Goal: Complete application form

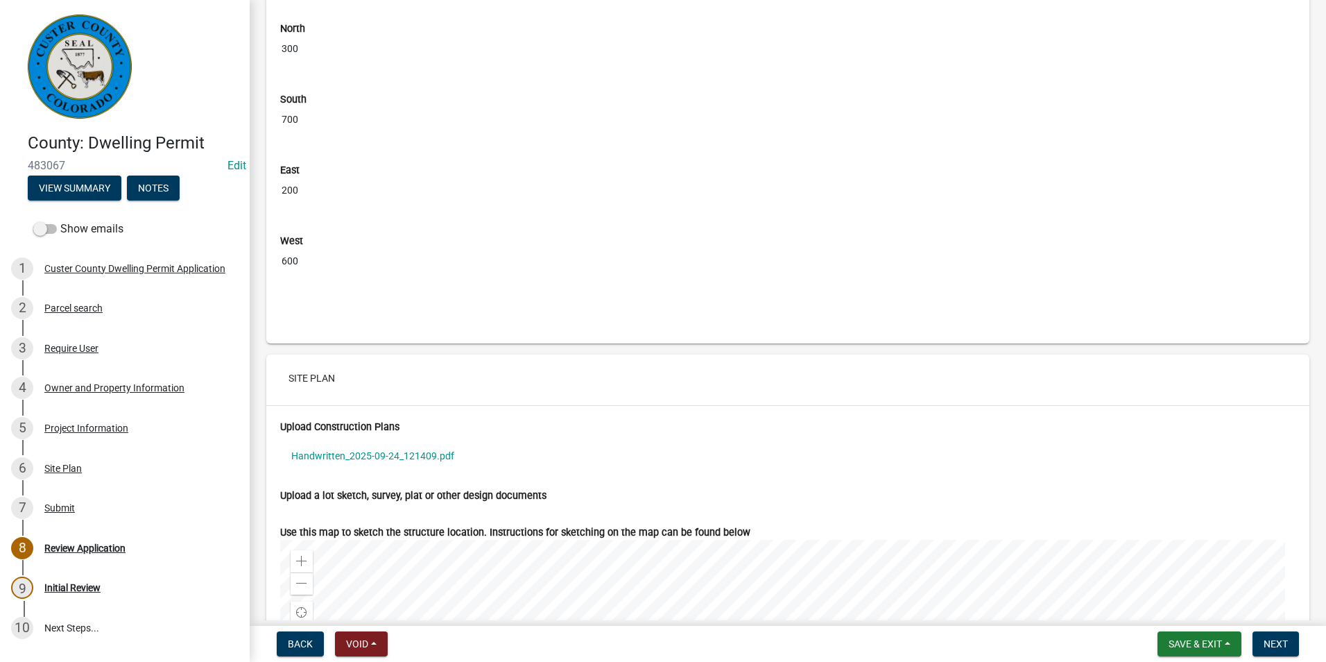
scroll to position [5133, 0]
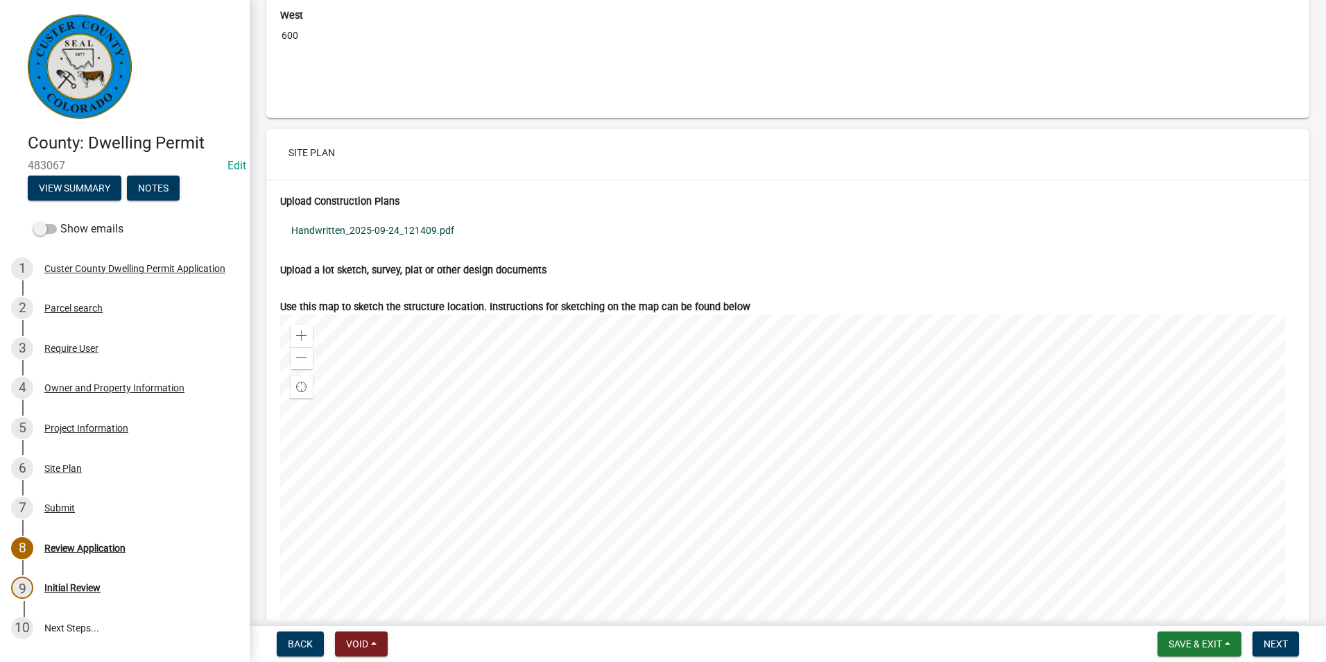
click at [389, 246] on link "Handwritten_2025-09-24_121409.pdf" at bounding box center [788, 230] width 1016 height 32
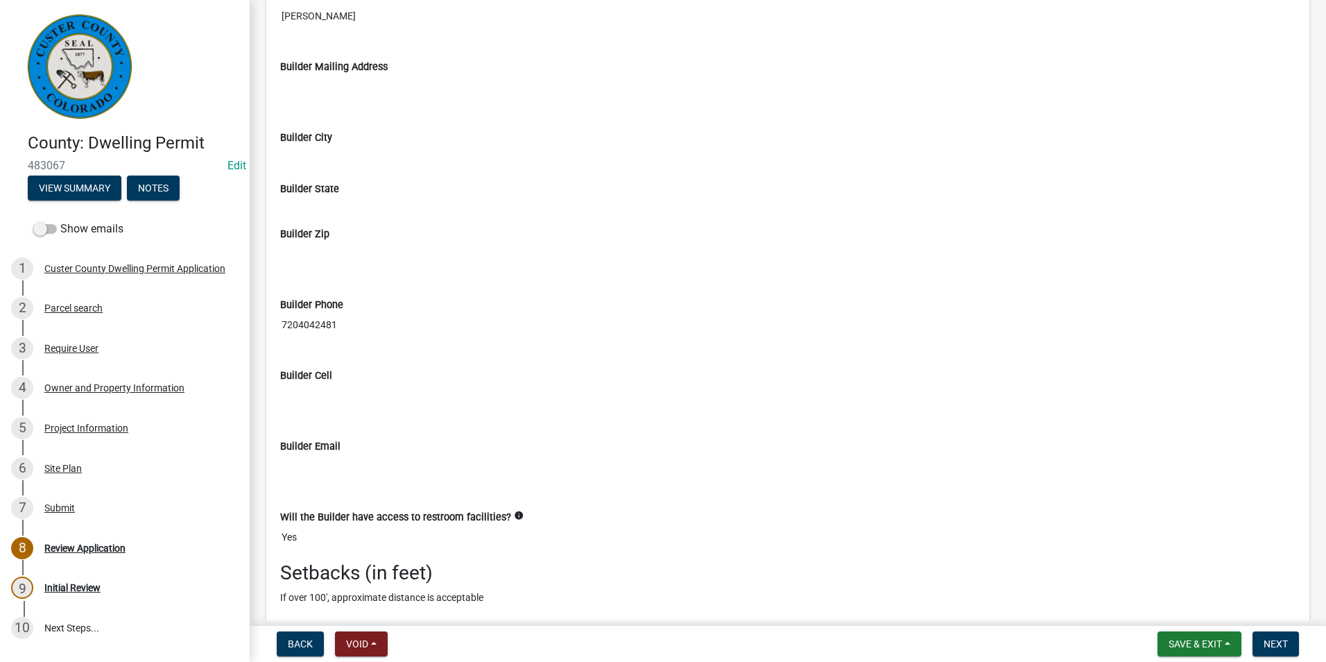
scroll to position [4297, 0]
click at [75, 425] on div "Project Information" at bounding box center [86, 428] width 84 height 10
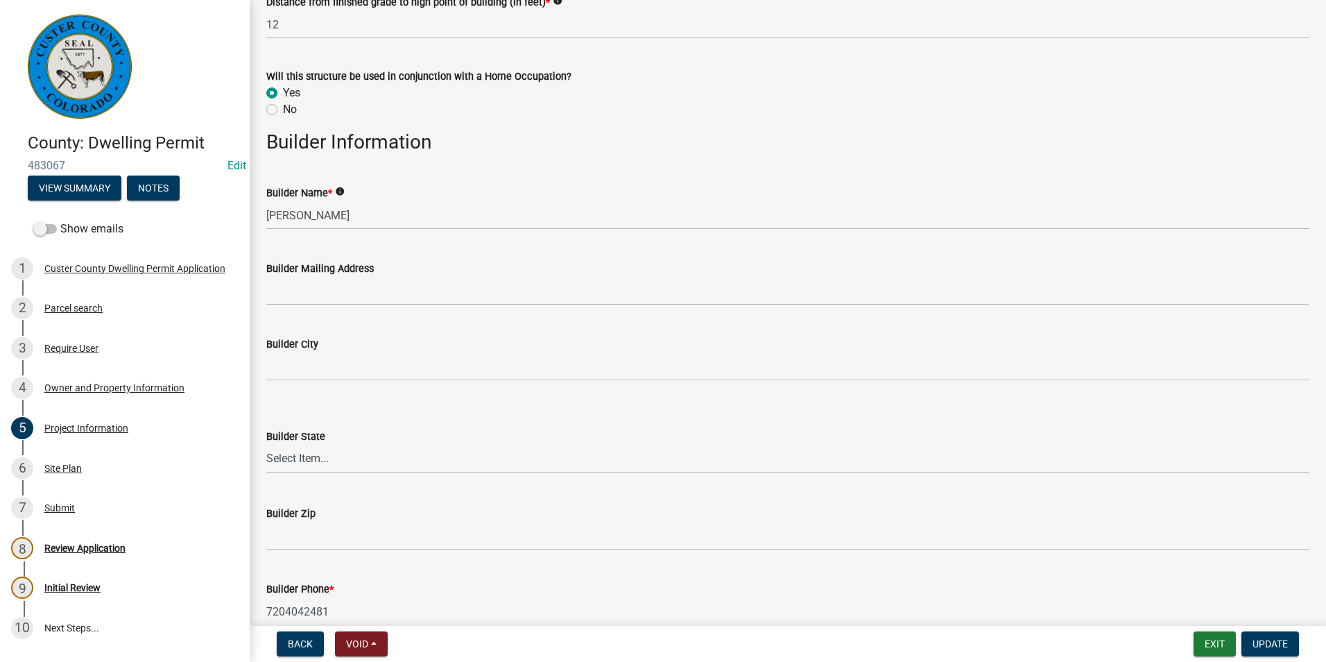
scroll to position [1665, 0]
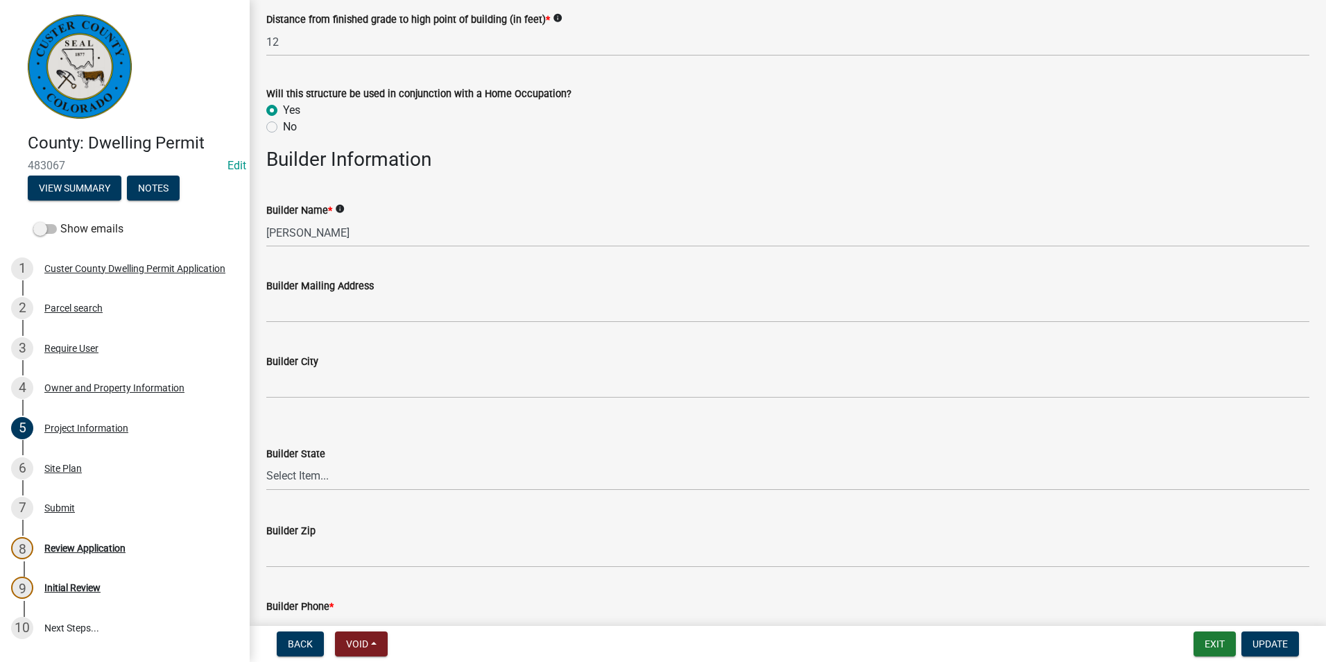
click at [283, 128] on label "No" at bounding box center [290, 127] width 14 height 17
click at [283, 128] on input "No" at bounding box center [287, 123] width 9 height 9
radio input "true"
click at [1288, 642] on span "Update" at bounding box center [1270, 643] width 35 height 11
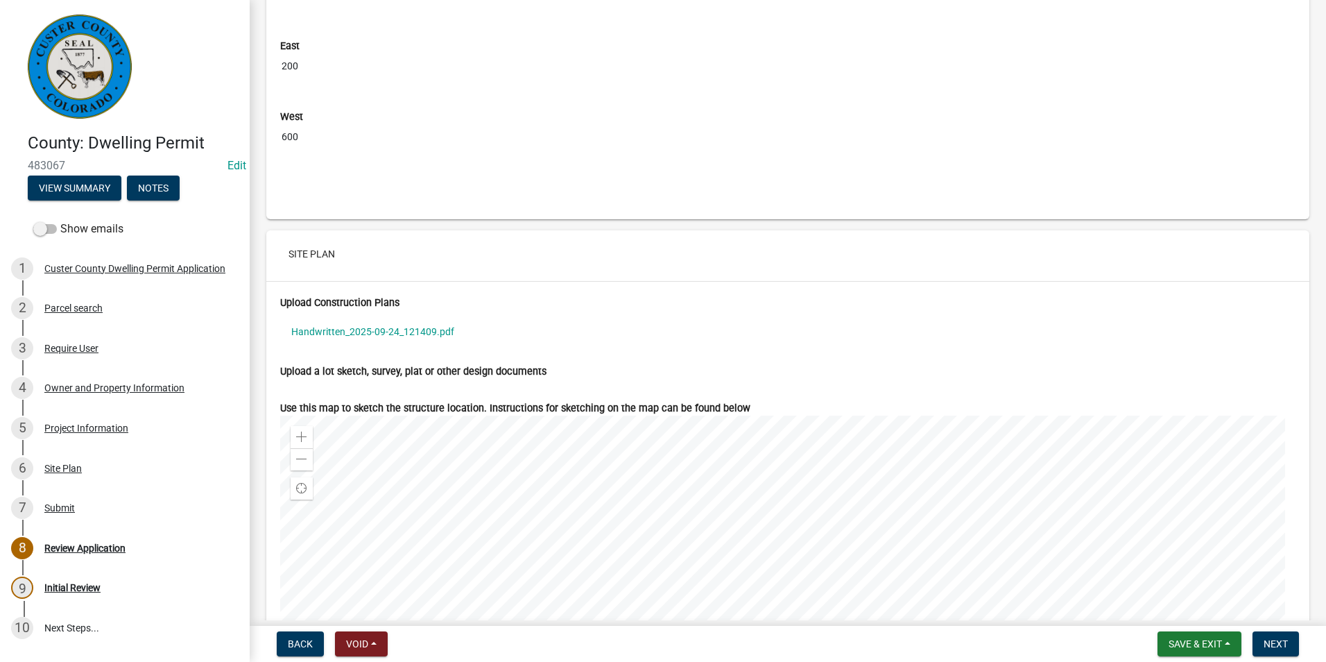
scroll to position [5064, 0]
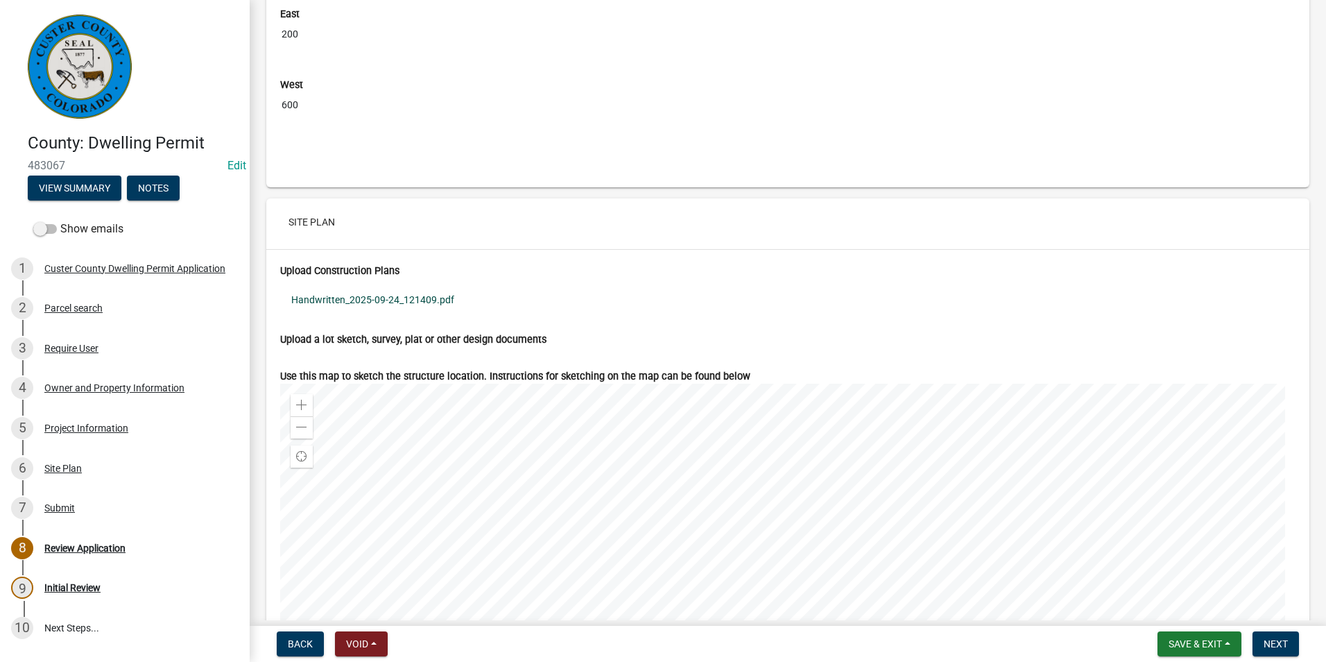
click at [406, 309] on link "Handwritten_2025-09-24_121409.pdf" at bounding box center [788, 300] width 1016 height 32
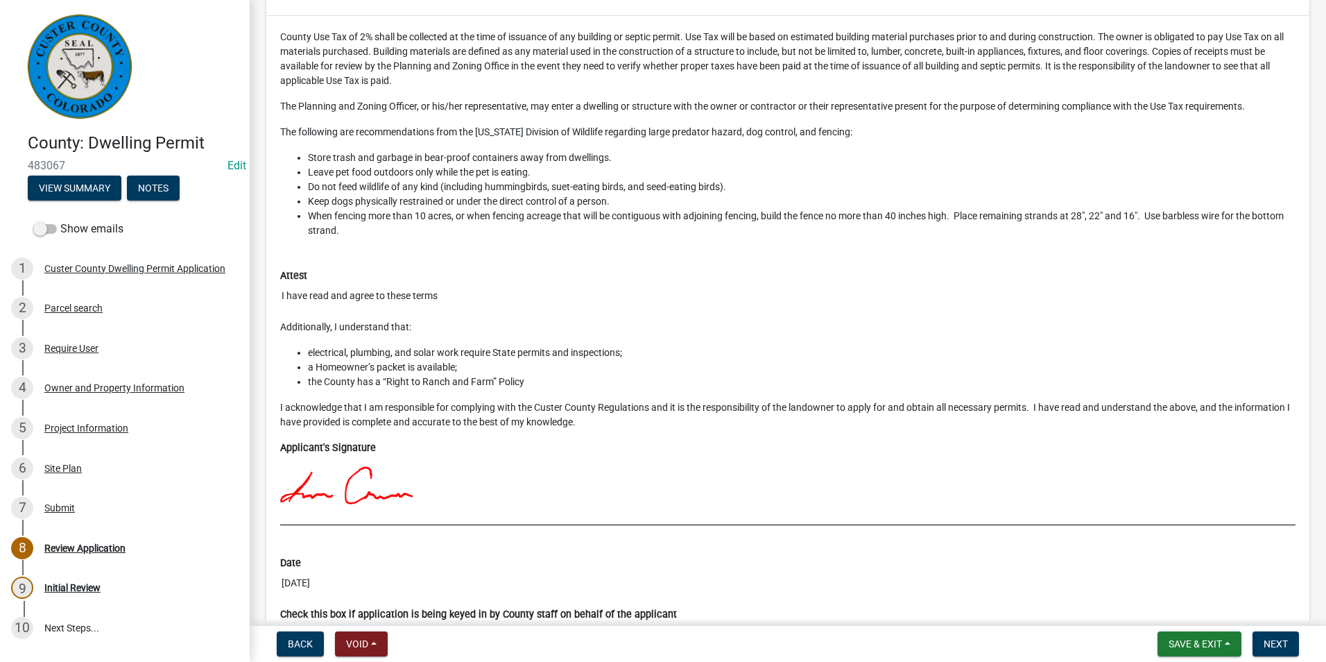
scroll to position [6378, 0]
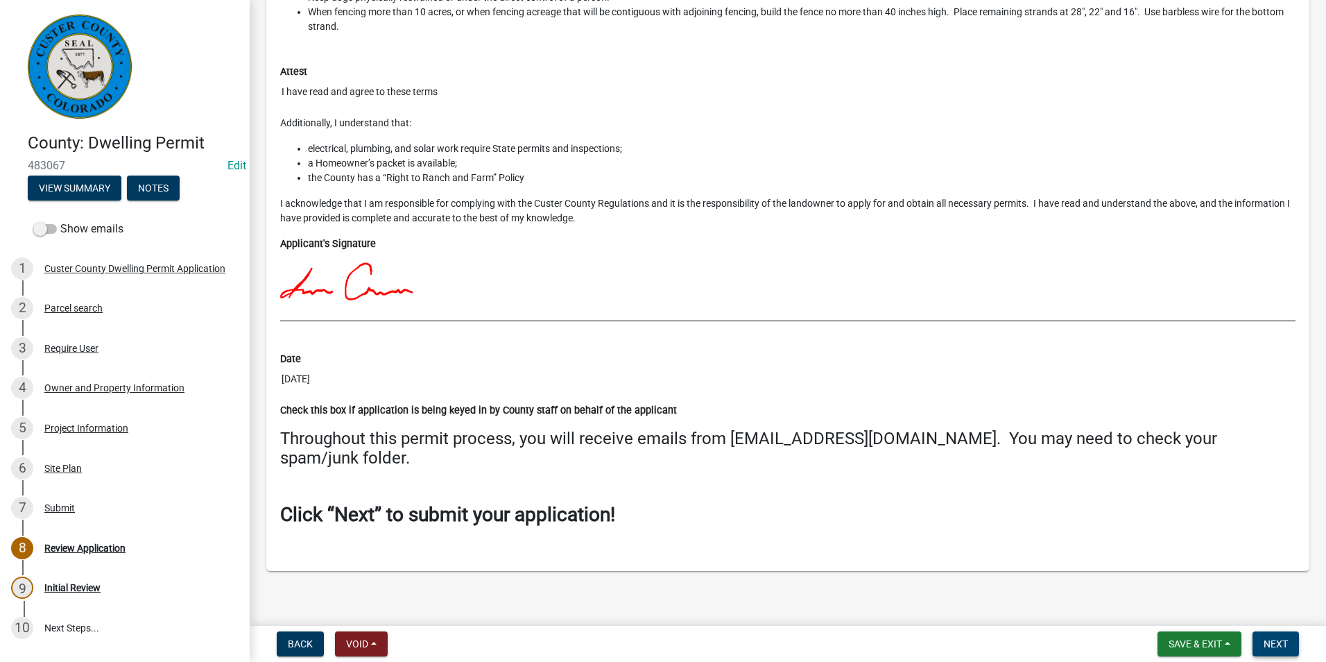
click at [1282, 642] on span "Next" at bounding box center [1276, 643] width 24 height 11
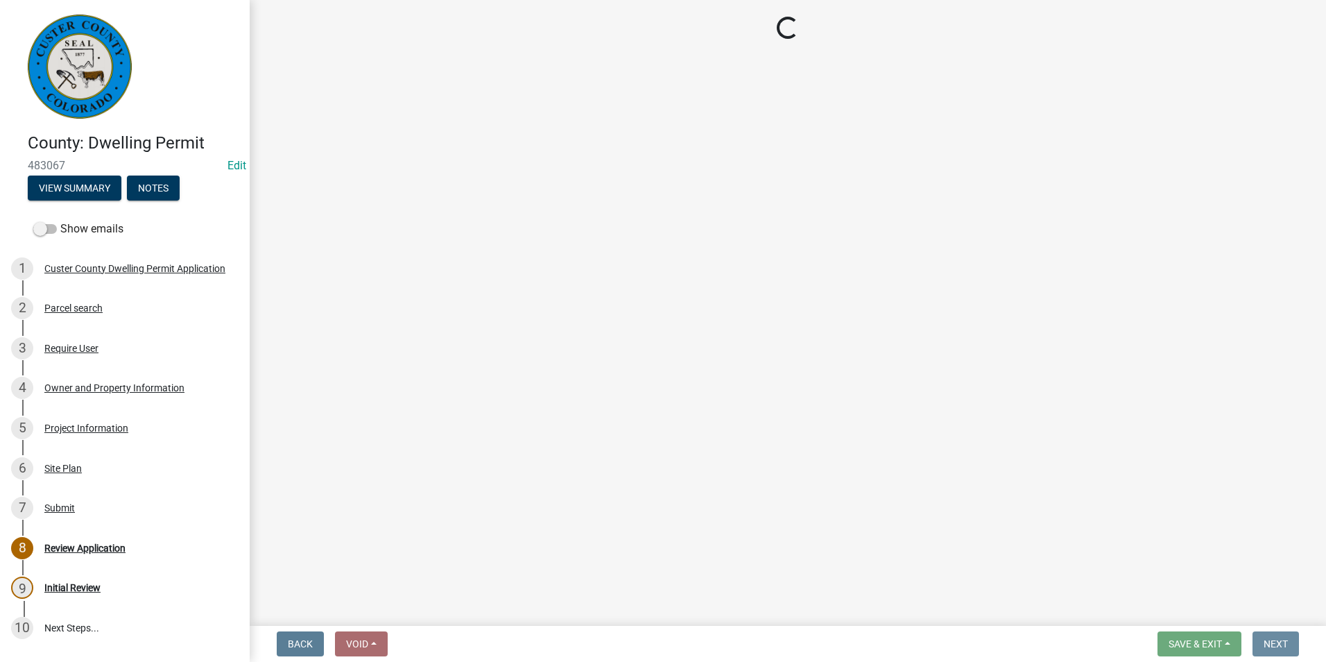
scroll to position [0, 0]
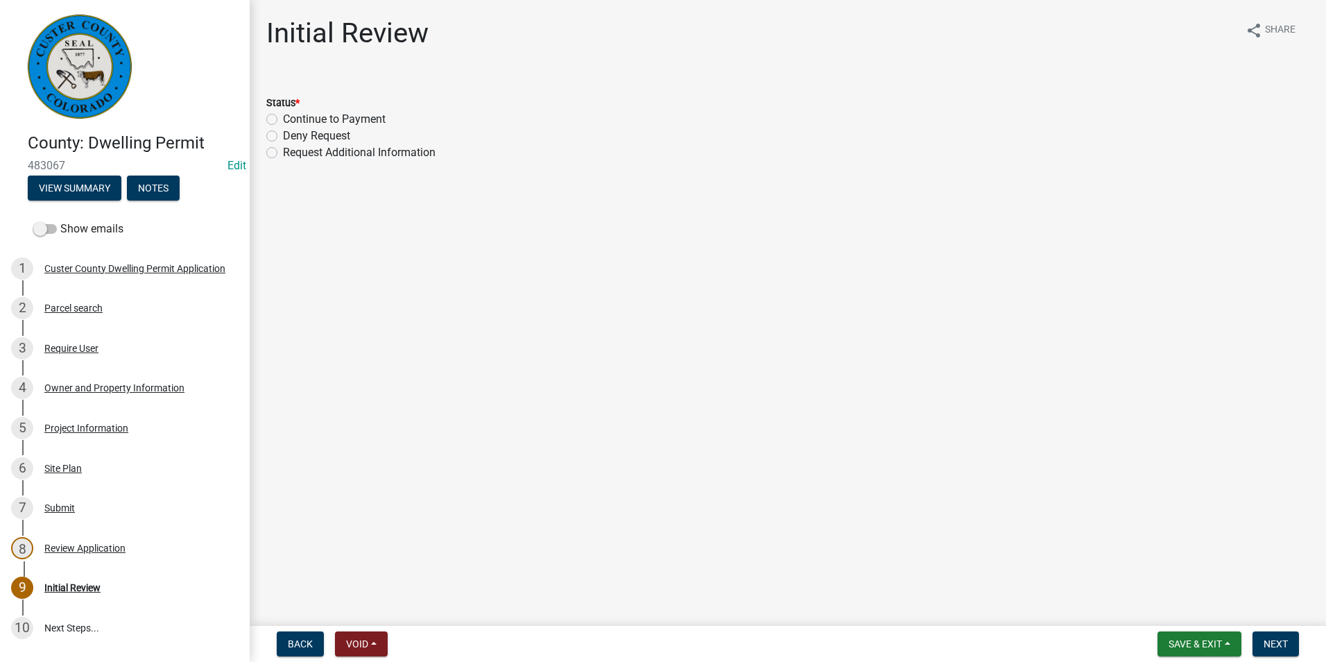
click at [283, 117] on label "Continue to Payment" at bounding box center [334, 119] width 103 height 17
click at [283, 117] on input "Continue to Payment" at bounding box center [287, 115] width 9 height 9
radio input "true"
click at [1269, 652] on button "Next" at bounding box center [1276, 643] width 46 height 25
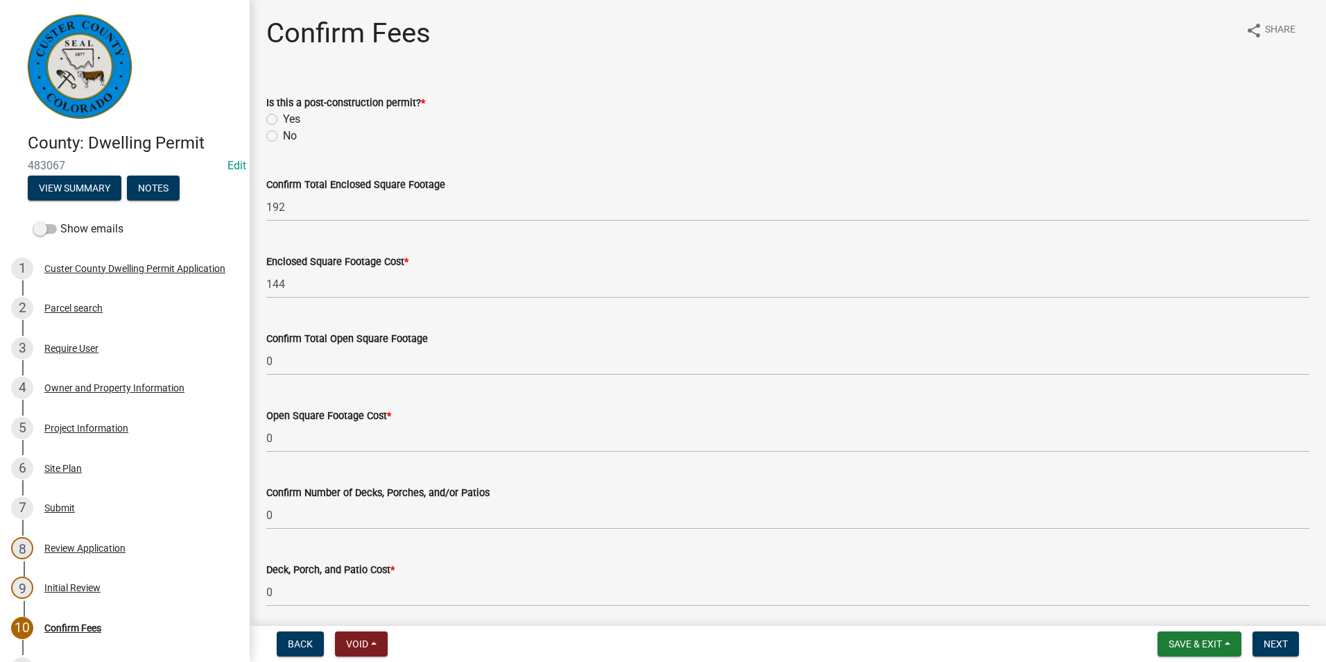
click at [283, 136] on label "No" at bounding box center [290, 136] width 14 height 17
click at [283, 136] on input "No" at bounding box center [287, 132] width 9 height 9
radio input "true"
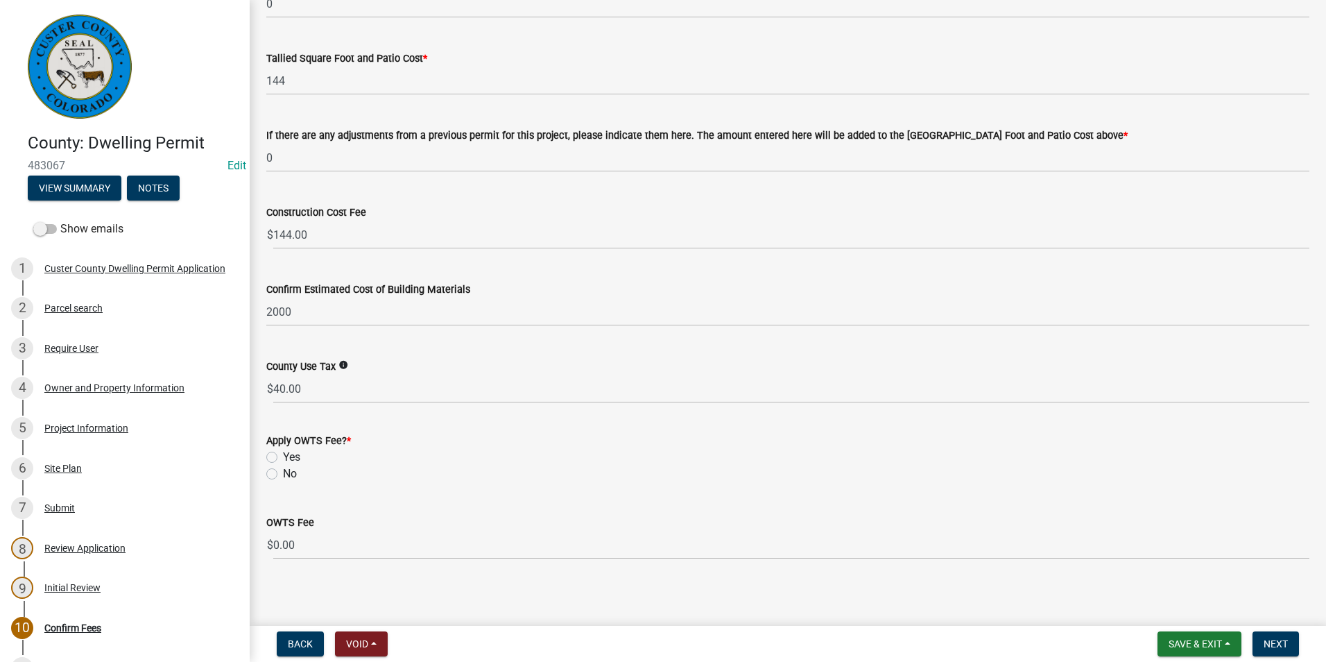
scroll to position [594, 0]
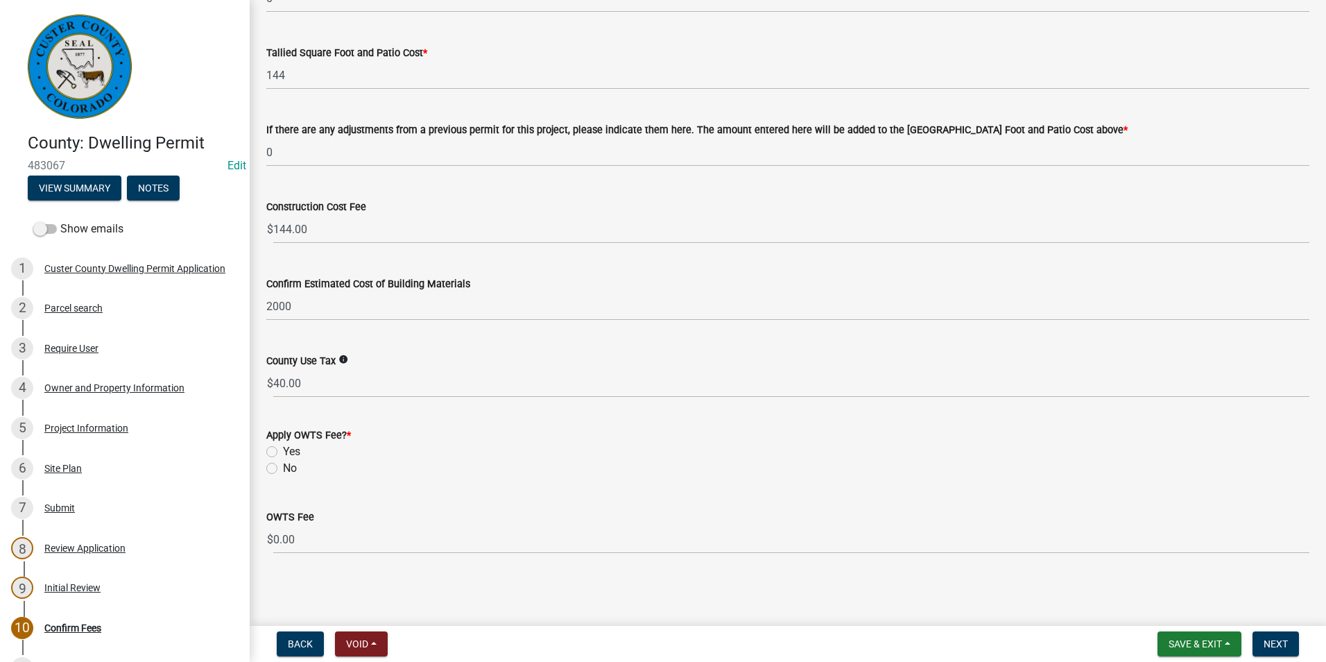
click at [264, 463] on div "Apply OWTS Fee? * Yes No" at bounding box center [788, 443] width 1064 height 67
click at [283, 469] on label "No" at bounding box center [290, 468] width 14 height 17
click at [283, 469] on input "No" at bounding box center [287, 464] width 9 height 9
radio input "true"
click at [1274, 653] on button "Next" at bounding box center [1276, 643] width 46 height 25
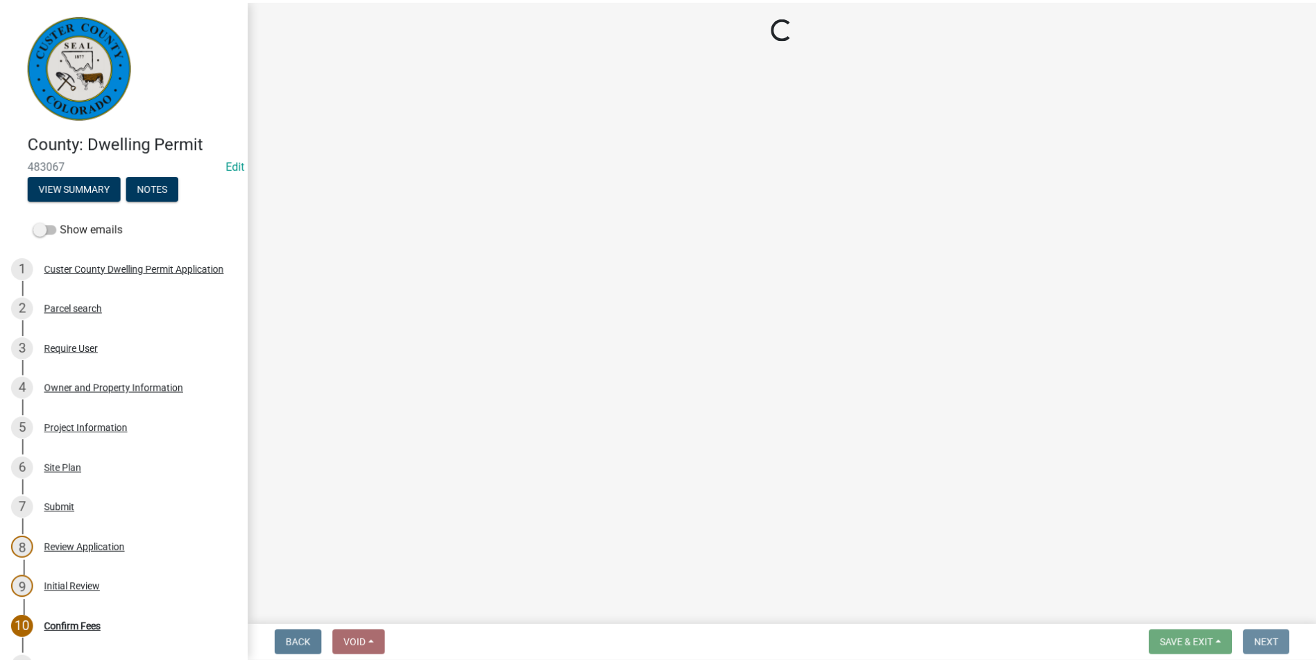
scroll to position [0, 0]
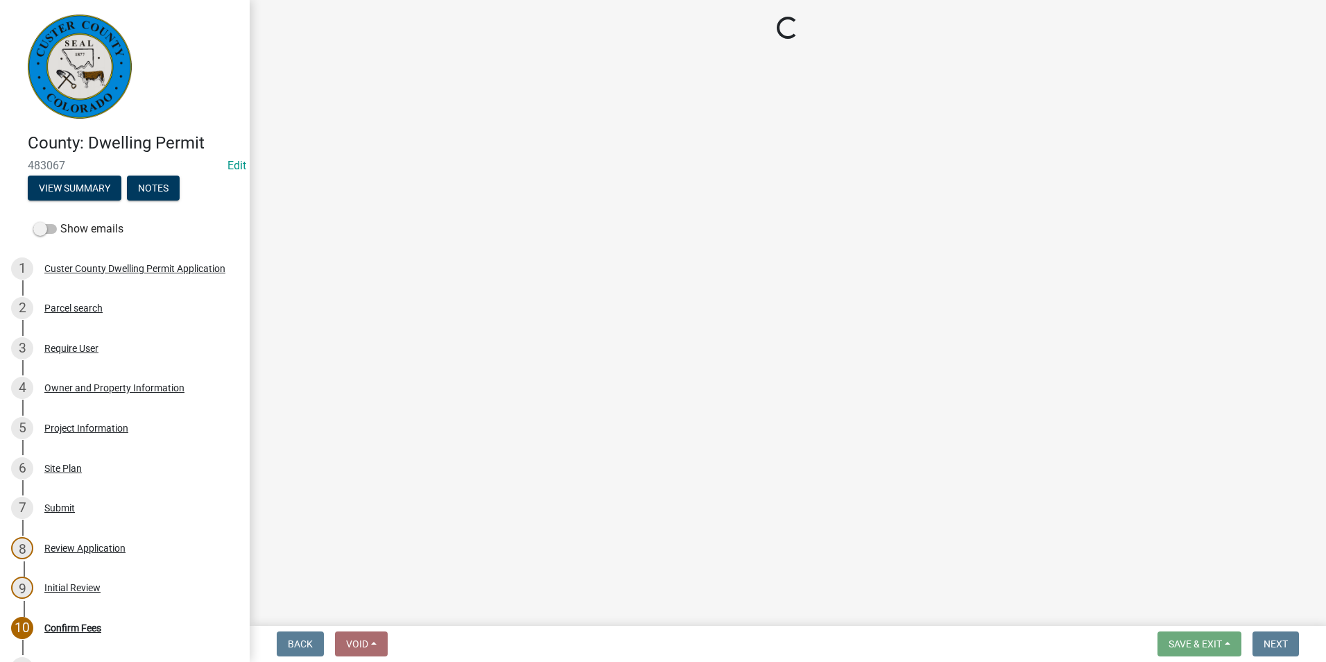
select select "3: 3"
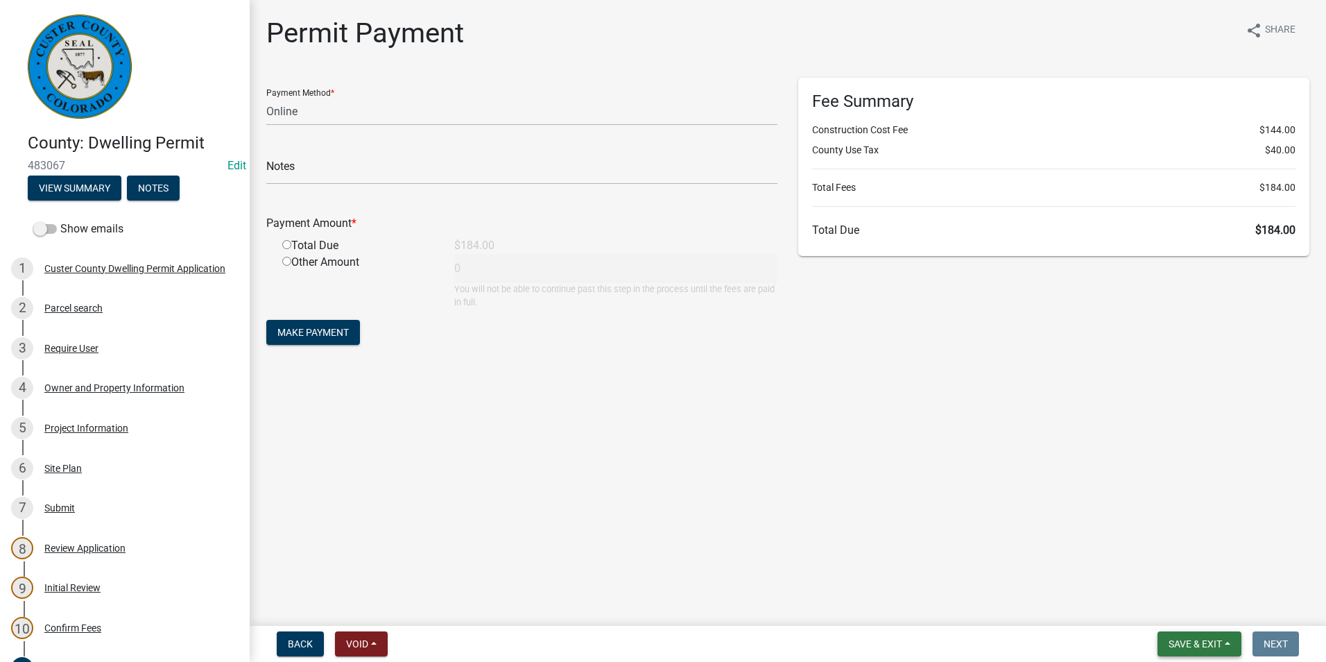
click at [1191, 641] on span "Save & Exit" at bounding box center [1195, 643] width 53 height 11
click at [1187, 608] on button "Save & Exit" at bounding box center [1186, 607] width 111 height 33
